Goal: Transaction & Acquisition: Purchase product/service

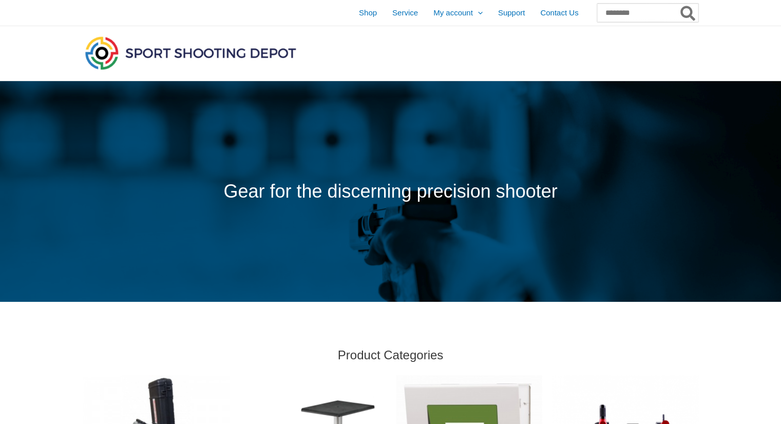
click at [604, 11] on input "Search for:" at bounding box center [647, 13] width 101 height 18
type input "***"
click at [678, 4] on button "Search" at bounding box center [688, 13] width 20 height 18
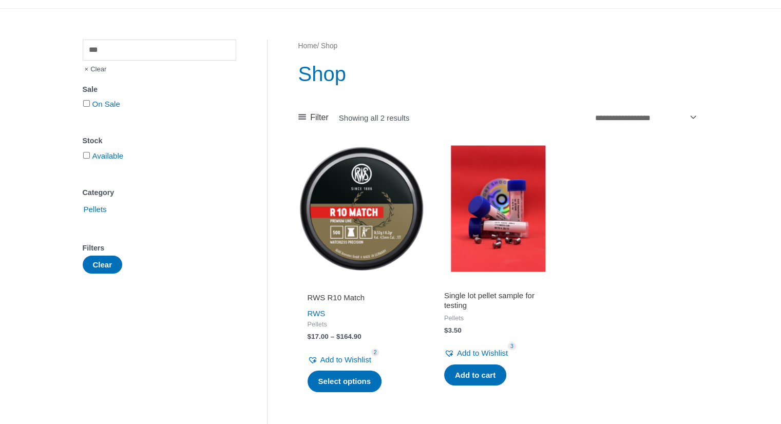
scroll to position [80, 0]
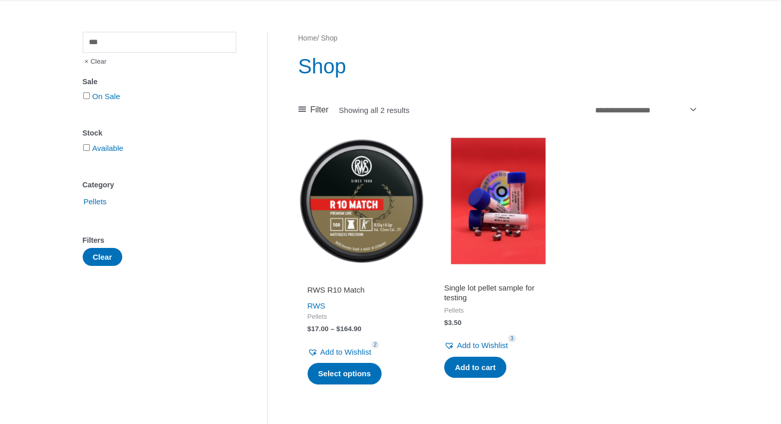
click at [362, 196] on img at bounding box center [361, 201] width 126 height 126
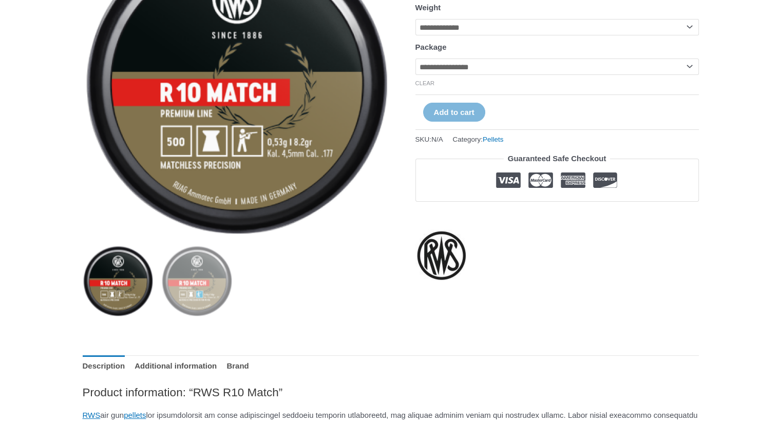
scroll to position [78, 0]
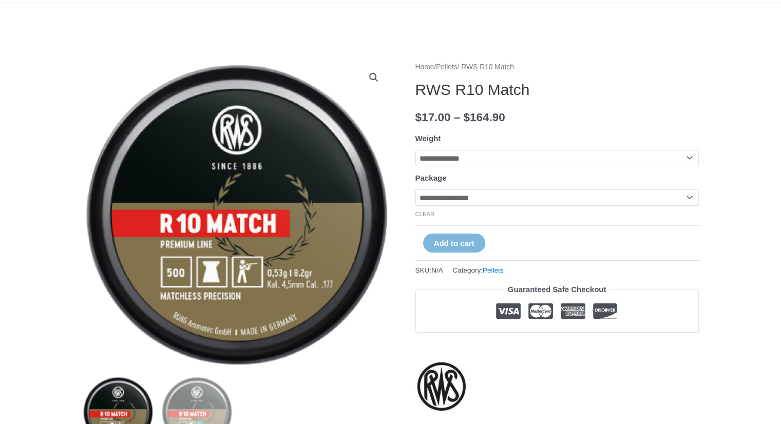
click at [437, 202] on select "**********" at bounding box center [556, 197] width 283 height 16
select select "***"
click at [415, 191] on select "**********" at bounding box center [556, 197] width 283 height 16
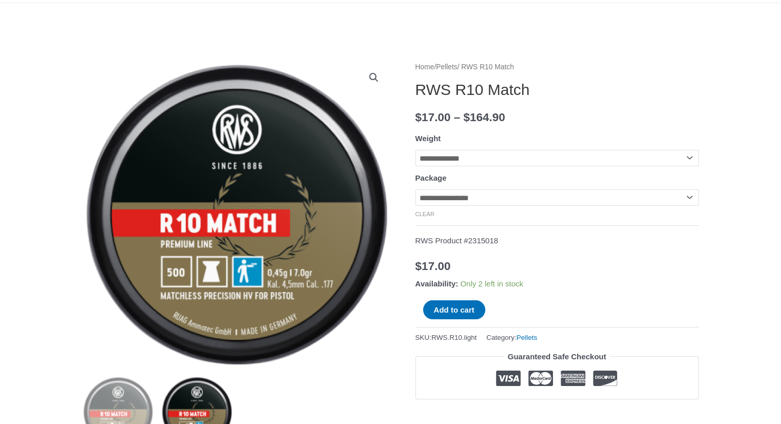
scroll to position [0, 0]
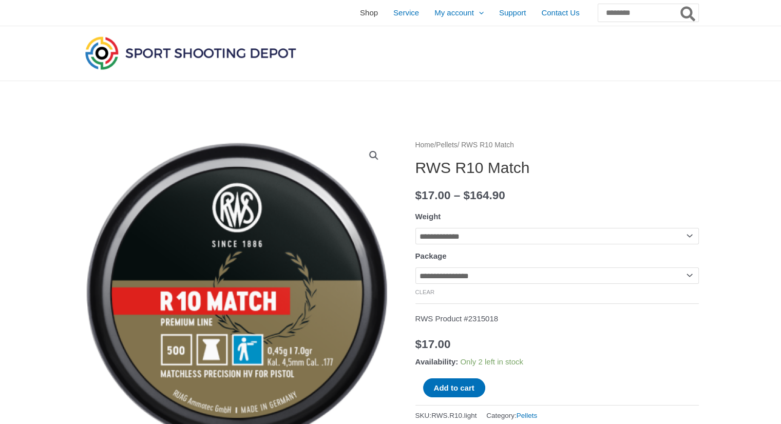
click at [352, 16] on link "Shop" at bounding box center [368, 13] width 33 height 26
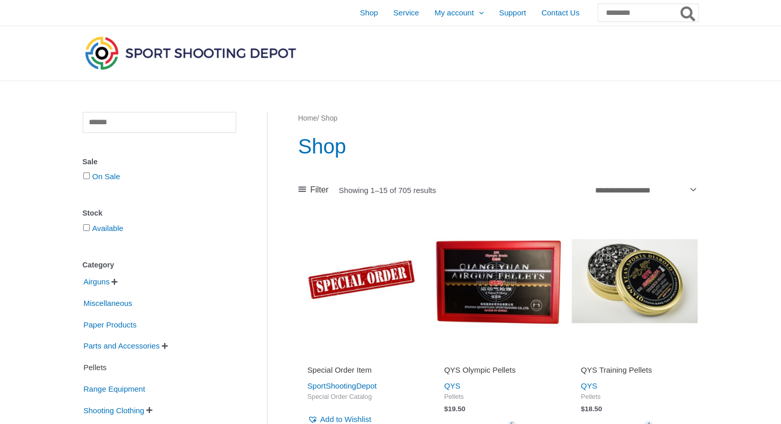
click at [96, 368] on span "Pellets" at bounding box center [95, 367] width 25 height 17
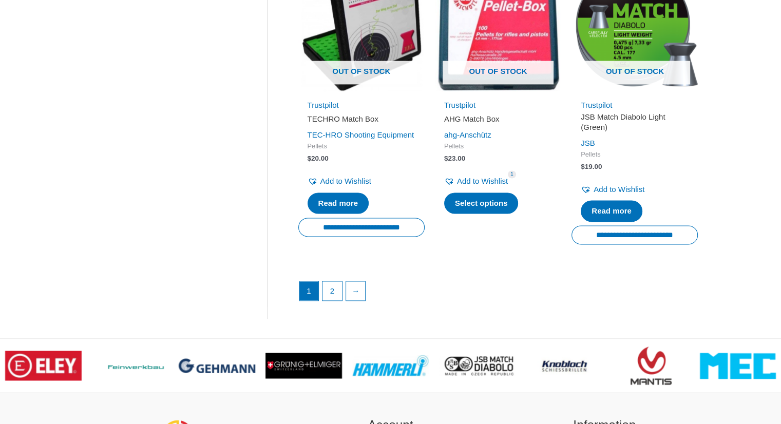
scroll to position [1473, 0]
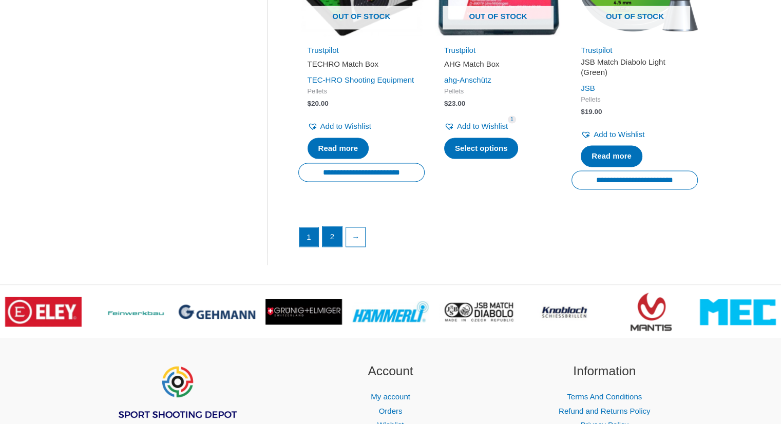
click at [329, 247] on link "2" at bounding box center [332, 236] width 20 height 21
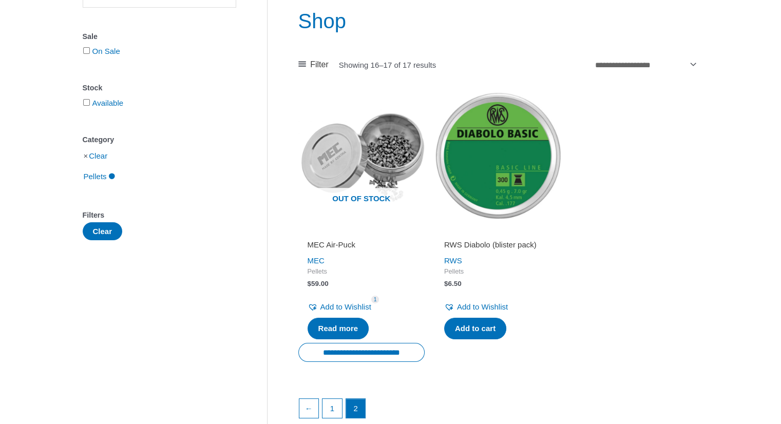
scroll to position [130, 0]
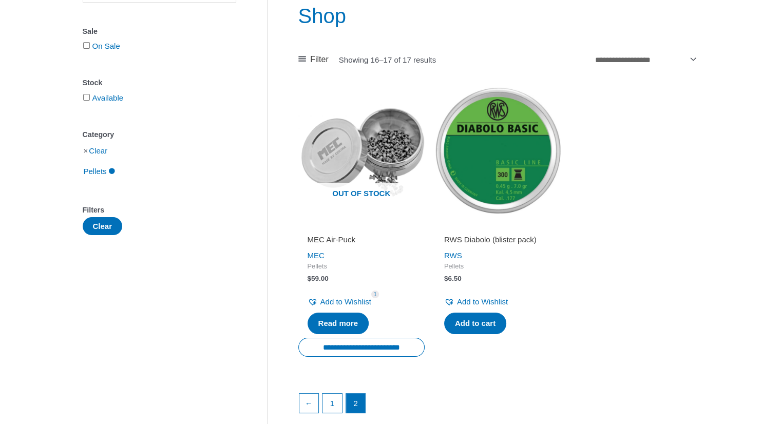
drag, startPoint x: 788, startPoint y: 83, endPoint x: 788, endPoint y: 147, distance: 64.2
click at [780, 147] on html "Skip to content Shop Service My account Menu Toggle Orders Wishlist Support Con…" at bounding box center [390, 283] width 781 height 827
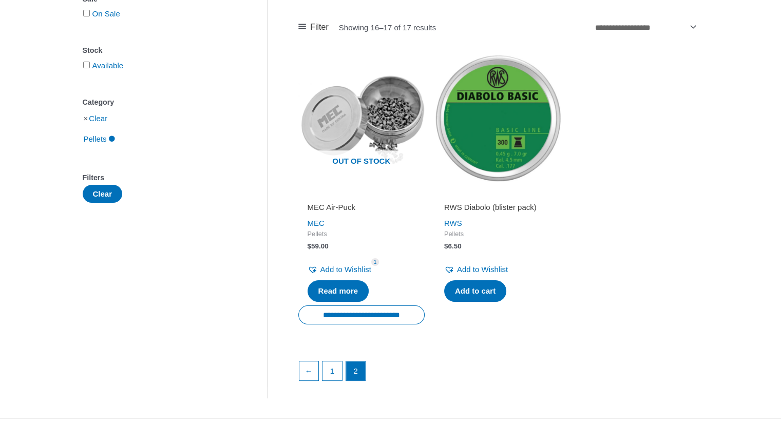
scroll to position [168, 0]
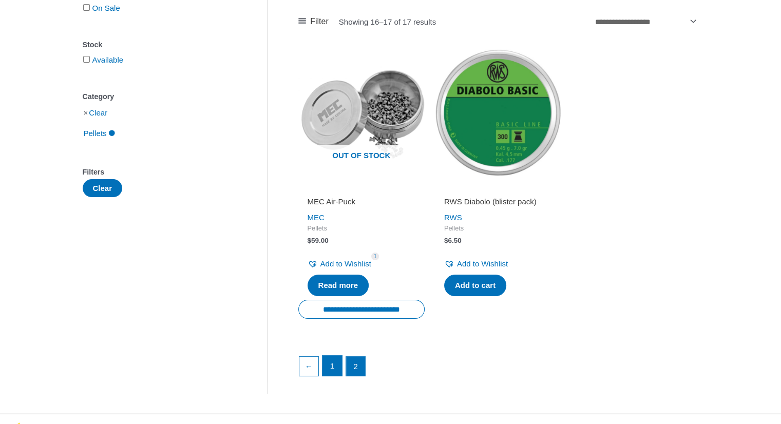
click at [333, 359] on link "1" at bounding box center [332, 366] width 20 height 21
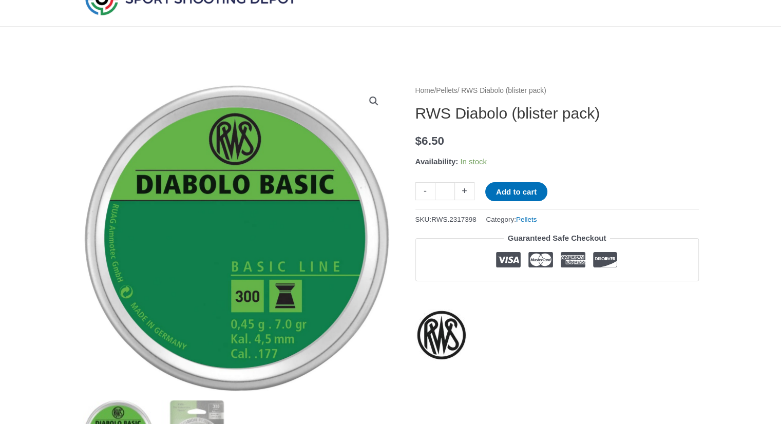
scroll to position [95, 0]
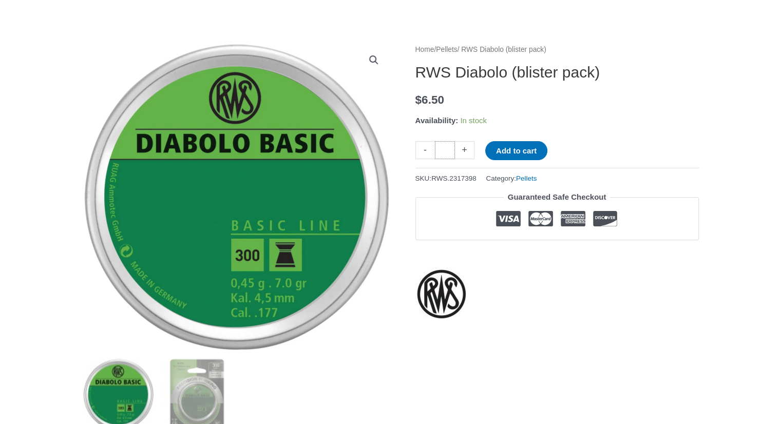
click at [453, 149] on input "*" at bounding box center [445, 150] width 20 height 18
click at [441, 154] on input "*" at bounding box center [445, 150] width 20 height 18
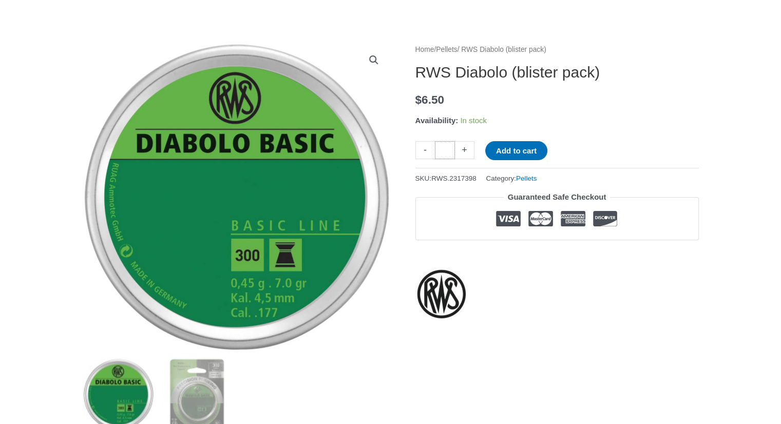
click at [441, 154] on input "*" at bounding box center [445, 150] width 20 height 18
click at [485, 141] on button "Add to cart" at bounding box center [516, 150] width 62 height 19
click at [440, 154] on input "**" at bounding box center [445, 150] width 20 height 18
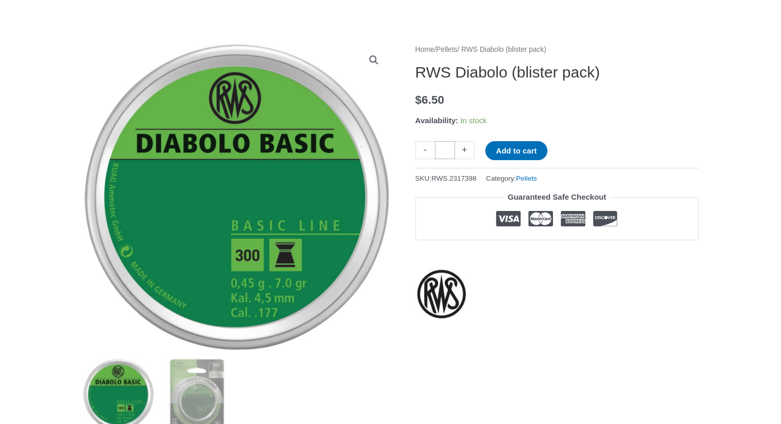
type input "*"
click at [531, 126] on p "Availability: In stock" at bounding box center [556, 120] width 283 height 14
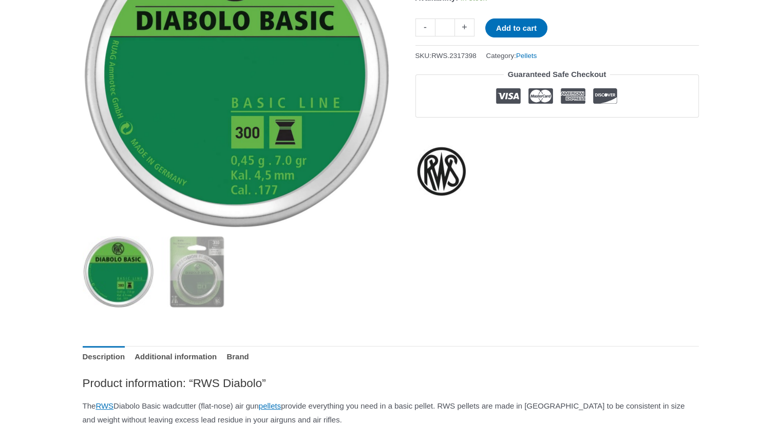
scroll to position [0, 0]
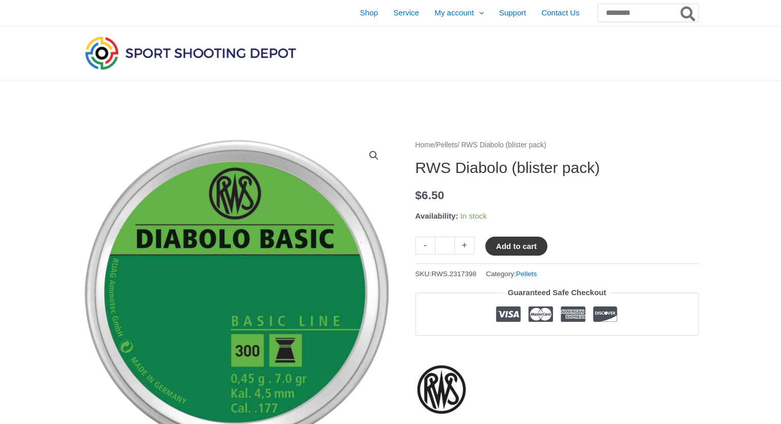
click at [501, 245] on button "Add to cart" at bounding box center [516, 246] width 62 height 19
click at [503, 247] on button "Add to cart" at bounding box center [522, 246] width 74 height 19
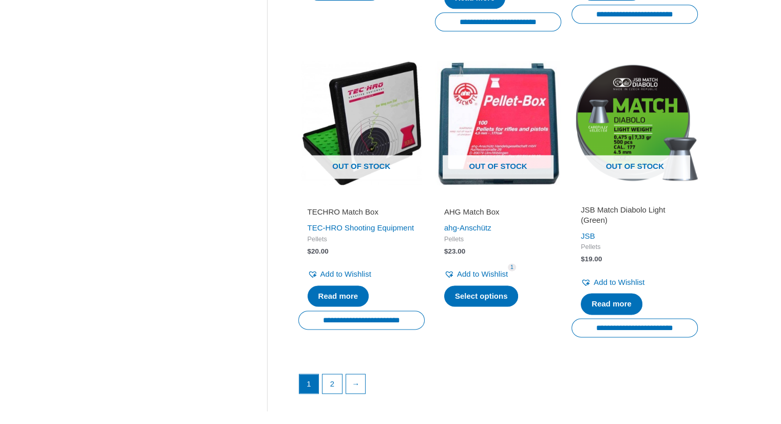
scroll to position [1358, 0]
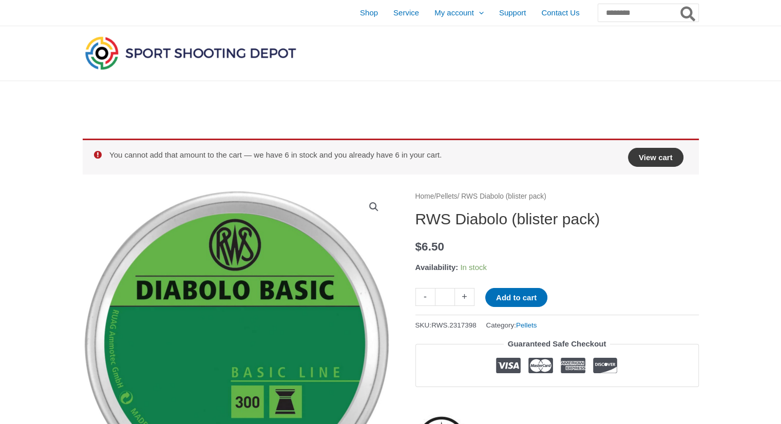
click at [649, 157] on link "View cart" at bounding box center [655, 157] width 55 height 19
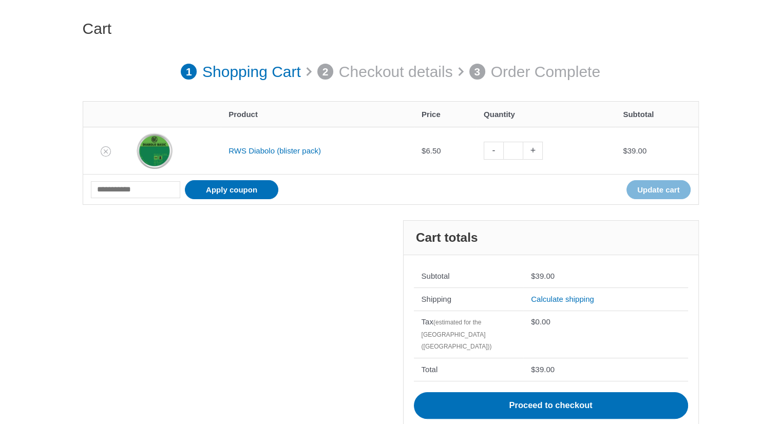
scroll to position [114, 0]
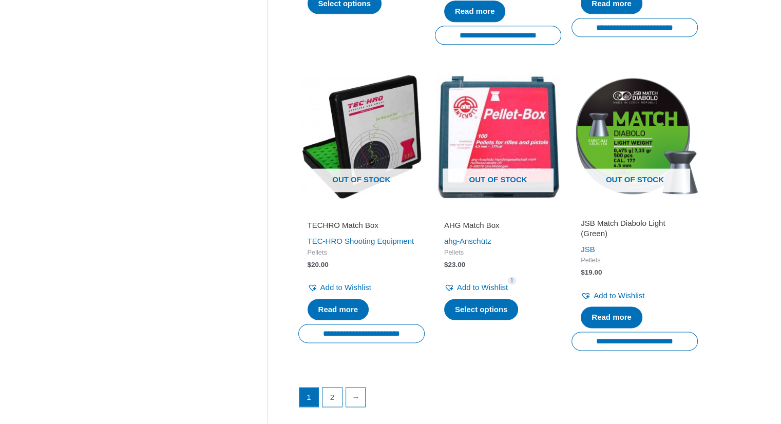
scroll to position [1313, 0]
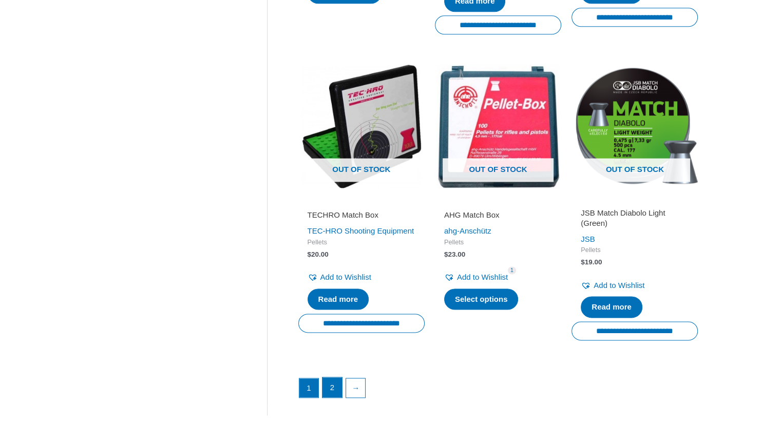
click at [334, 390] on link "2" at bounding box center [332, 387] width 20 height 21
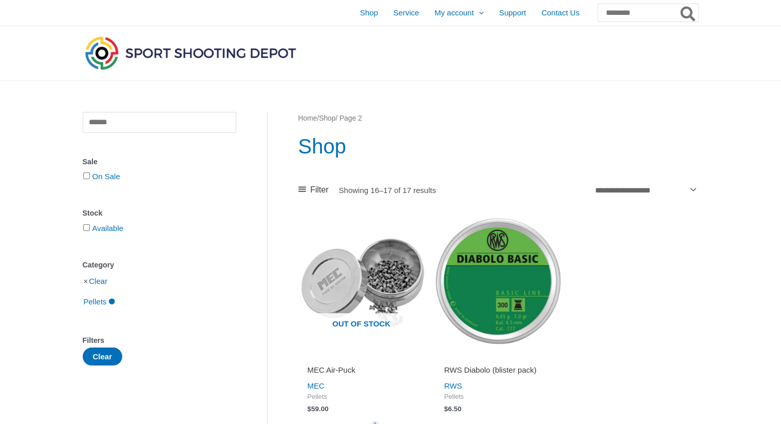
scroll to position [400, 0]
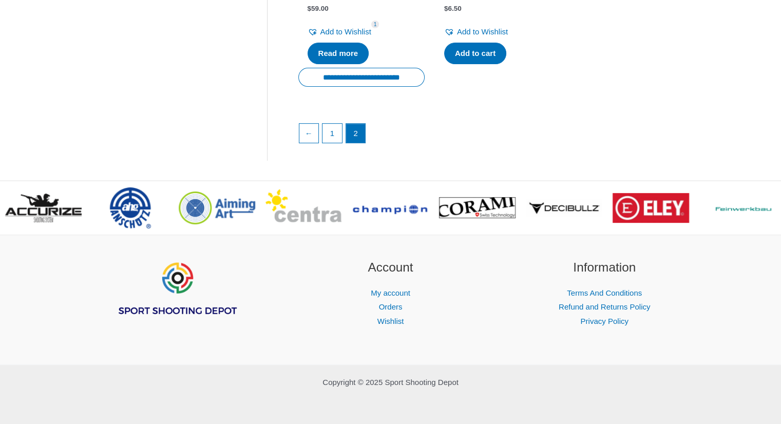
click at [318, 124] on ul "← 1 2" at bounding box center [498, 136] width 399 height 26
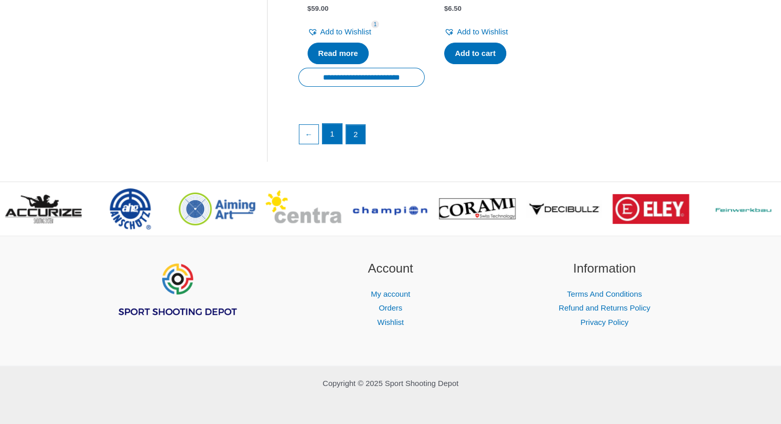
click at [326, 134] on link "1" at bounding box center [332, 134] width 20 height 21
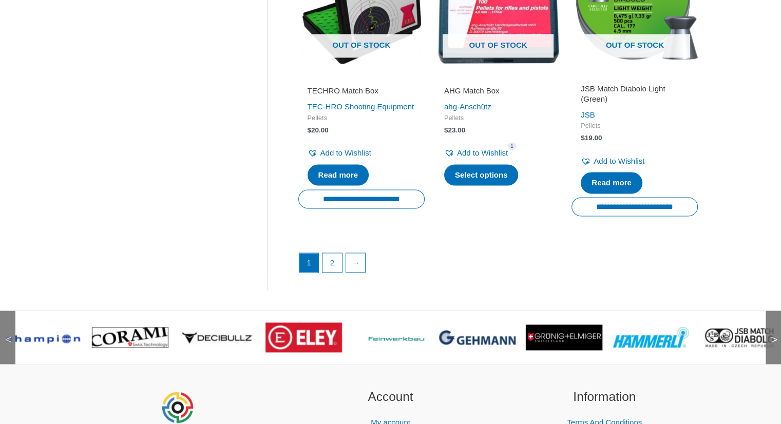
scroll to position [1482, 0]
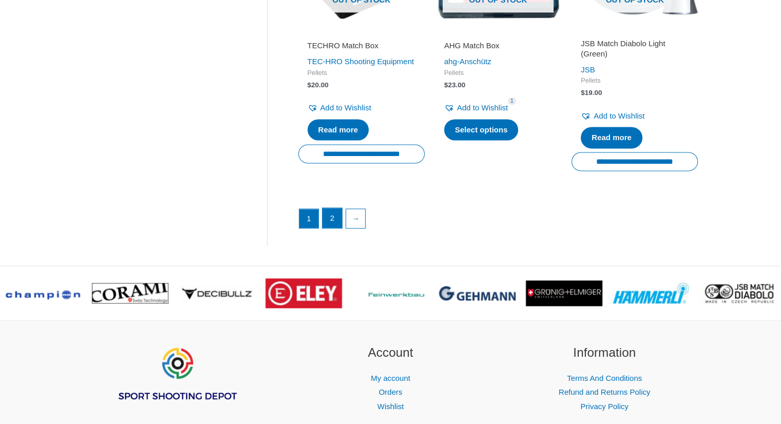
click at [332, 214] on link "2" at bounding box center [332, 218] width 20 height 21
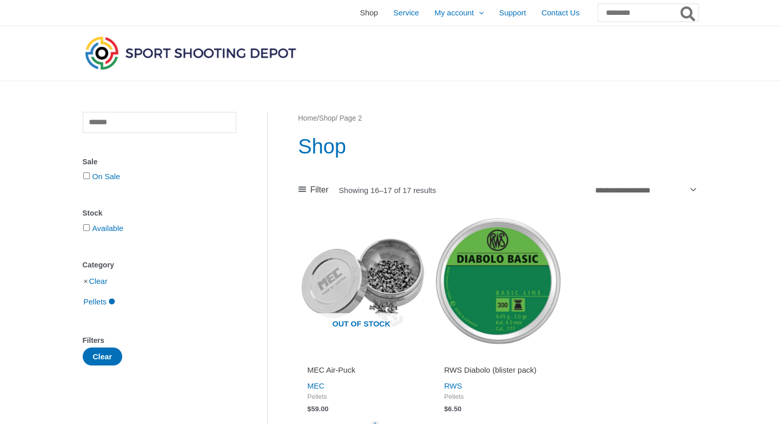
click at [360, 19] on span "Shop" at bounding box center [369, 13] width 18 height 26
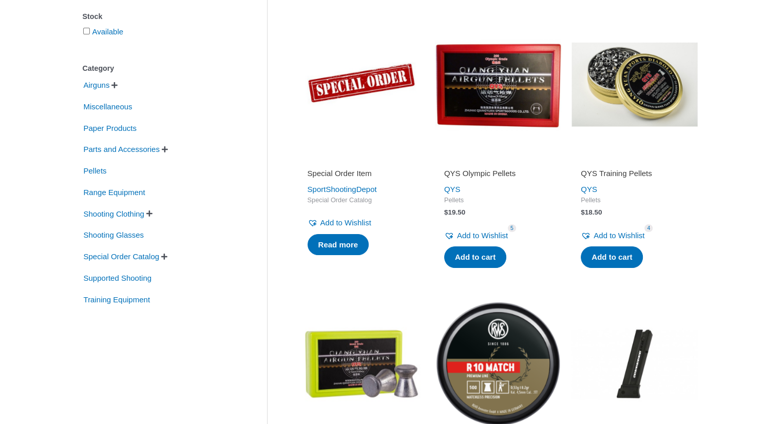
scroll to position [218, 0]
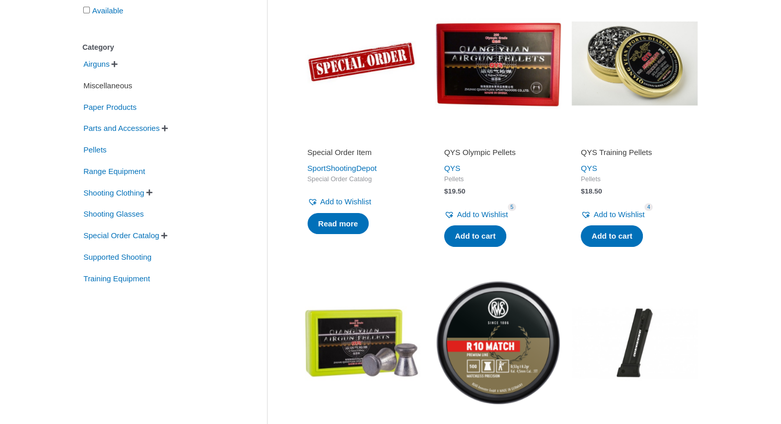
click at [117, 91] on span "Miscellaneous" at bounding box center [108, 85] width 51 height 17
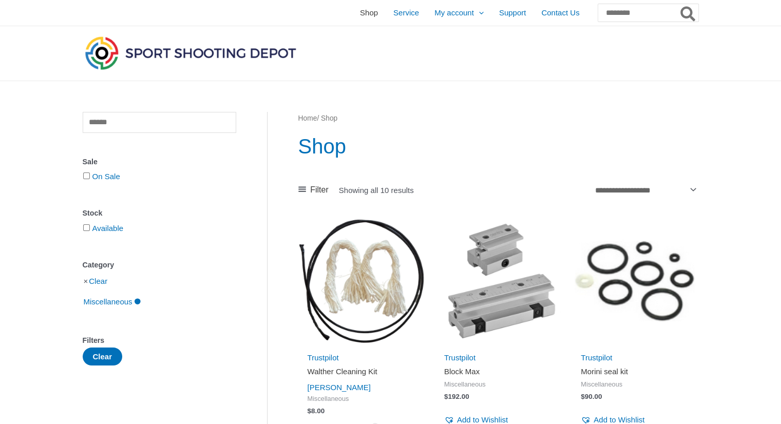
click at [360, 10] on span "Shop" at bounding box center [369, 13] width 18 height 26
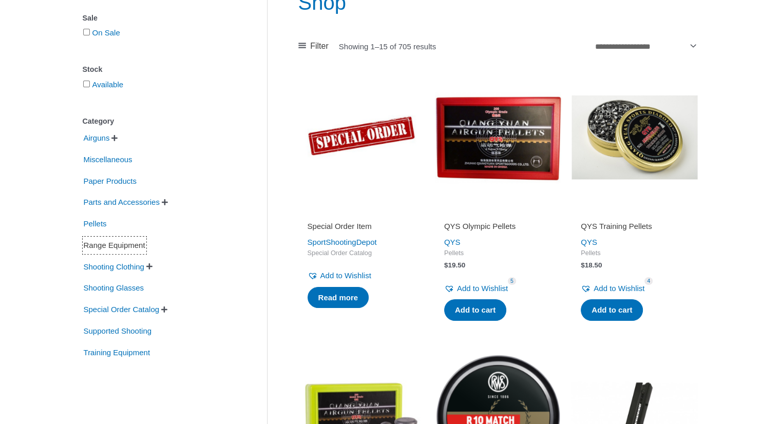
scroll to position [146, 0]
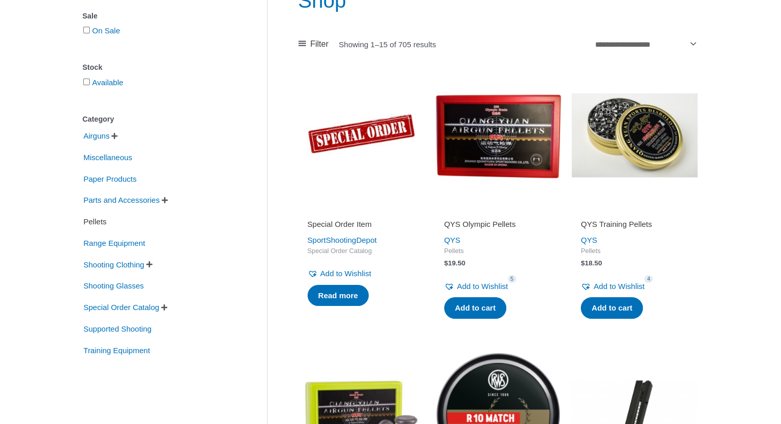
click at [91, 229] on span "Pellets" at bounding box center [95, 221] width 25 height 17
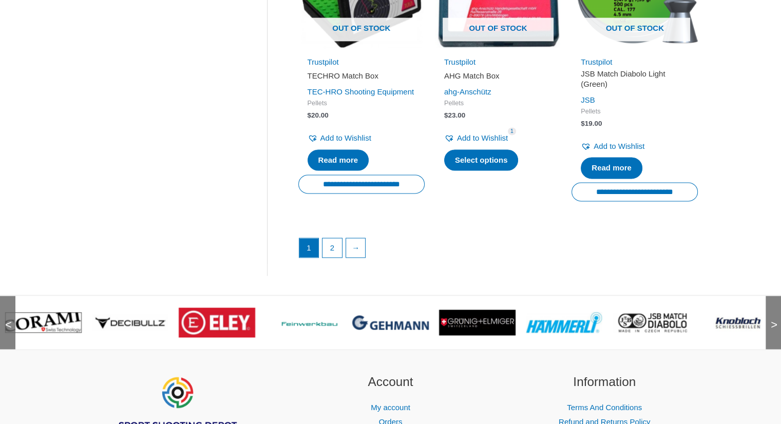
scroll to position [1464, 0]
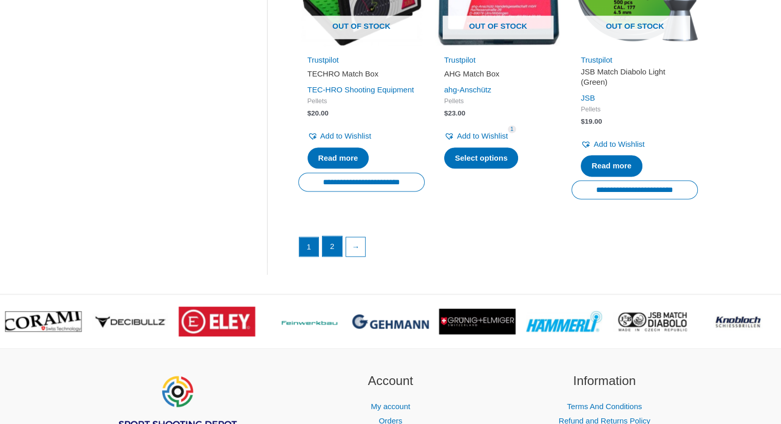
click at [337, 254] on link "2" at bounding box center [332, 246] width 20 height 21
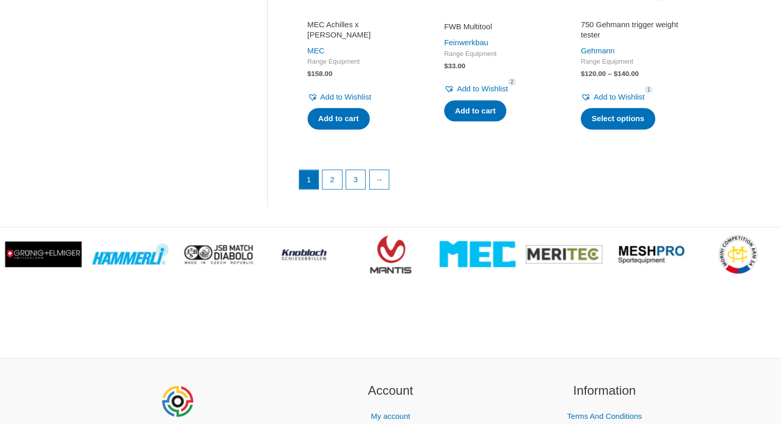
scroll to position [1562, 0]
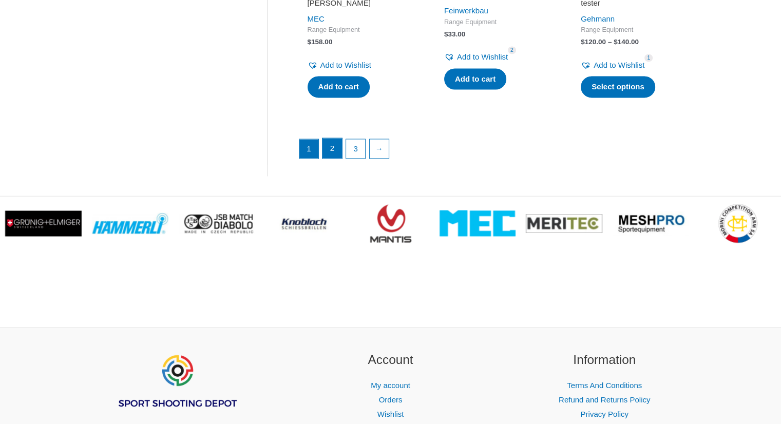
click at [339, 154] on link "2" at bounding box center [332, 148] width 20 height 21
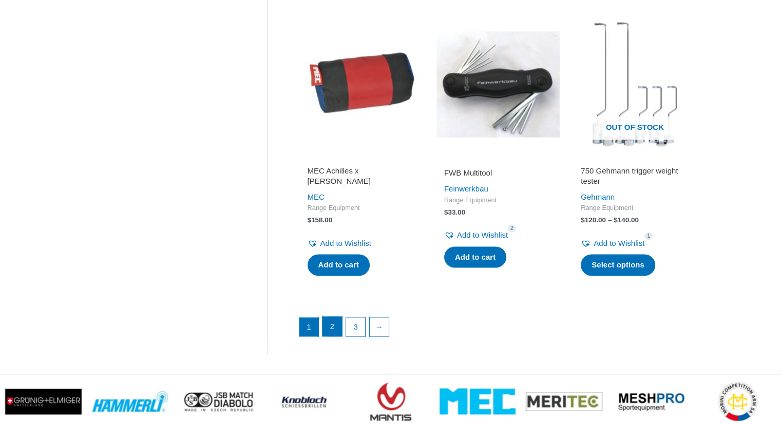
scroll to position [1386, 0]
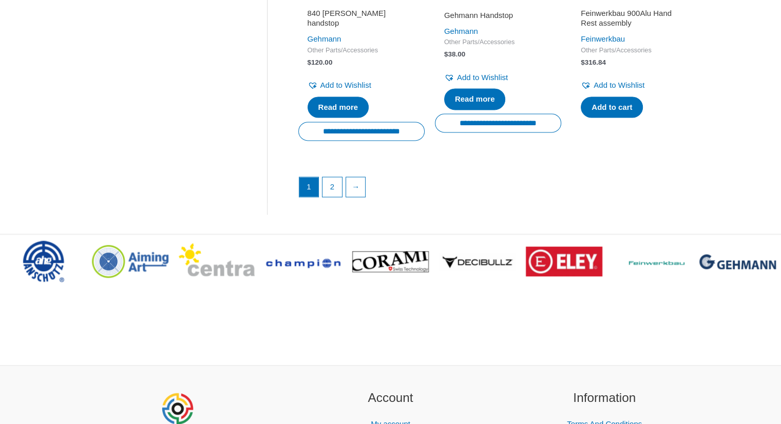
scroll to position [1546, 0]
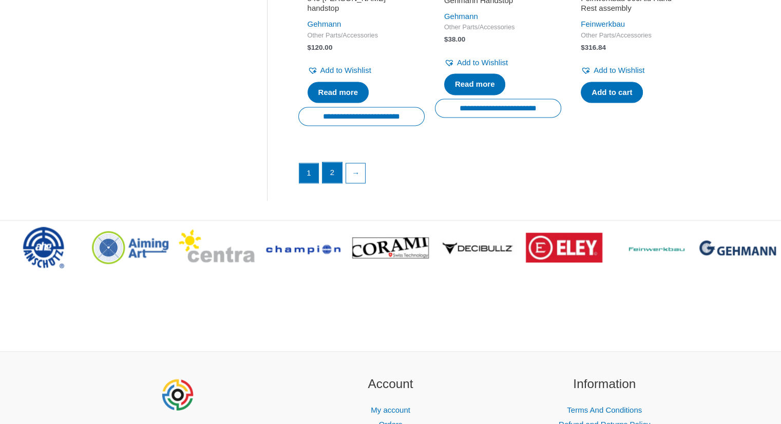
click at [338, 182] on link "2" at bounding box center [332, 172] width 20 height 21
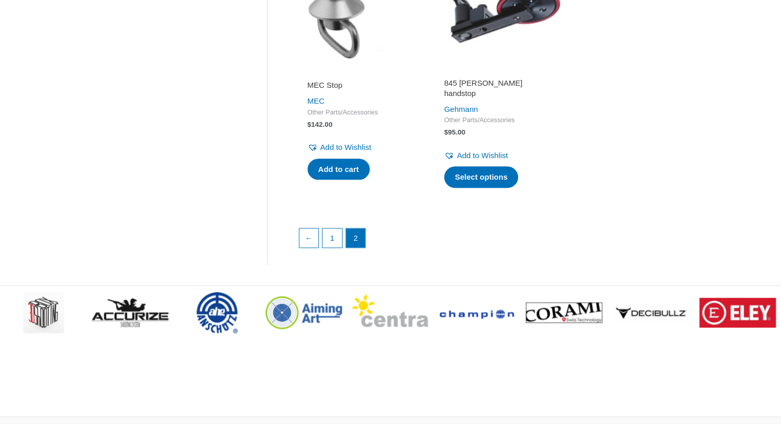
scroll to position [890, 0]
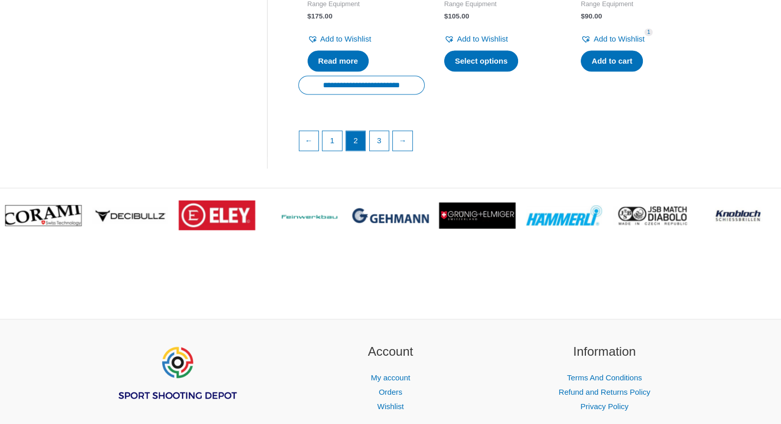
scroll to position [1585, 0]
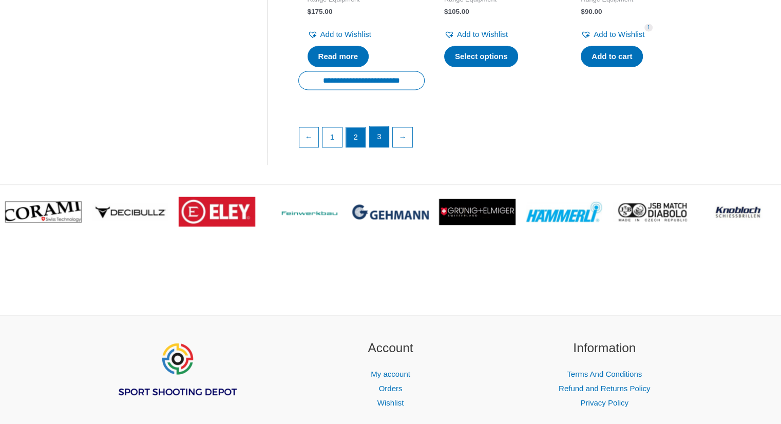
click at [385, 147] on link "3" at bounding box center [380, 136] width 20 height 21
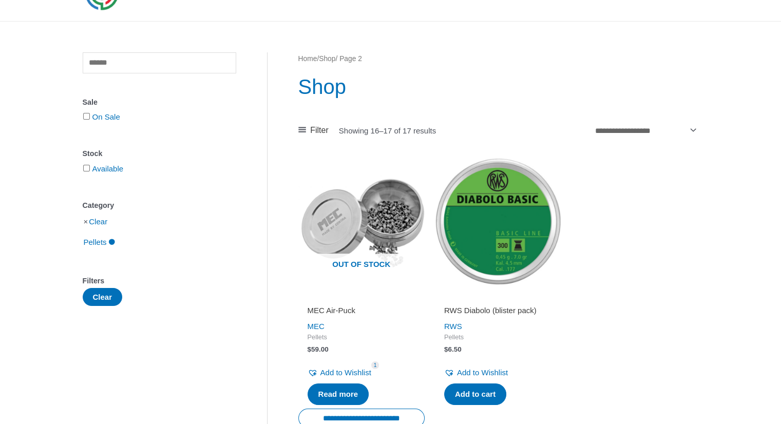
scroll to position [59, 0]
click at [411, 225] on img at bounding box center [361, 222] width 126 height 126
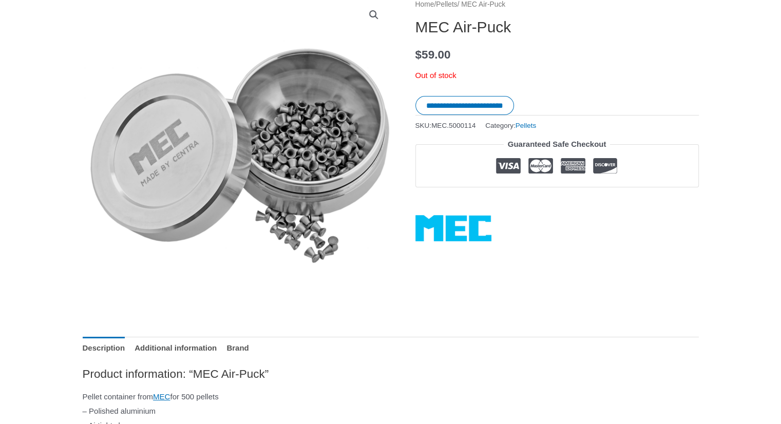
scroll to position [162, 0]
